Goal: Ask a question

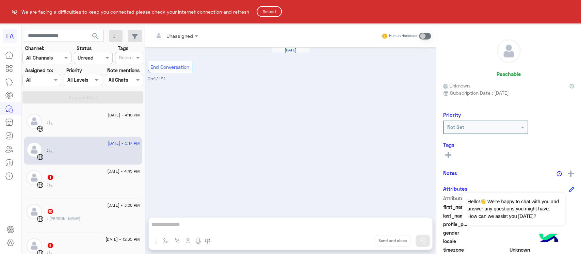
scroll to position [408, 0]
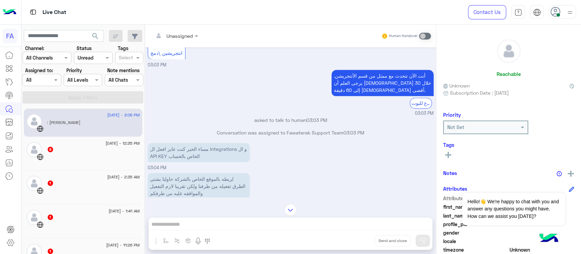
scroll to position [366, 0]
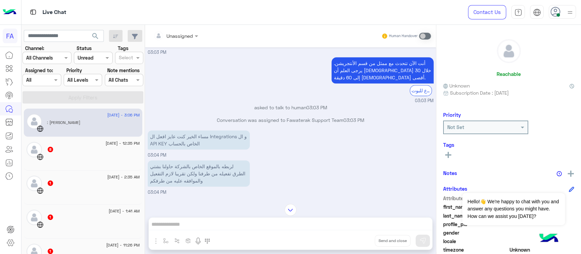
click at [178, 149] on p "مساء الخير كنت عايز افعل ال Integrations و ال API KEY الخاص بالحساب" at bounding box center [199, 139] width 102 height 19
click at [182, 176] on p "لربطه بالموقع الخاص بالشركة حاولنا بشتي الطرق تفعيله من طرفنا ولكن تقريبا لازم …" at bounding box center [199, 173] width 102 height 26
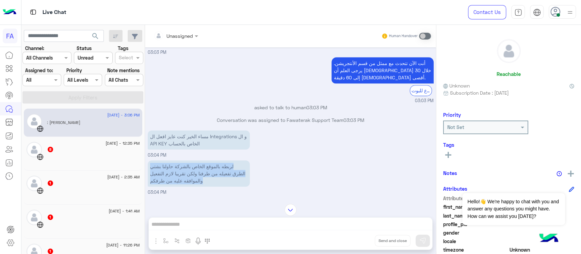
click at [182, 176] on p "لربطه بالموقع الخاص بالشركة حاولنا بشتي الطرق تفعيله من طرفنا ولكن تقريبا لازم …" at bounding box center [199, 173] width 102 height 26
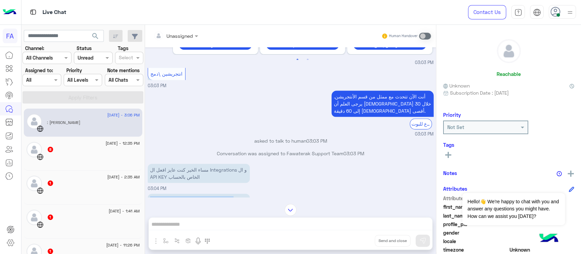
scroll to position [321, 0]
